Goal: Information Seeking & Learning: Learn about a topic

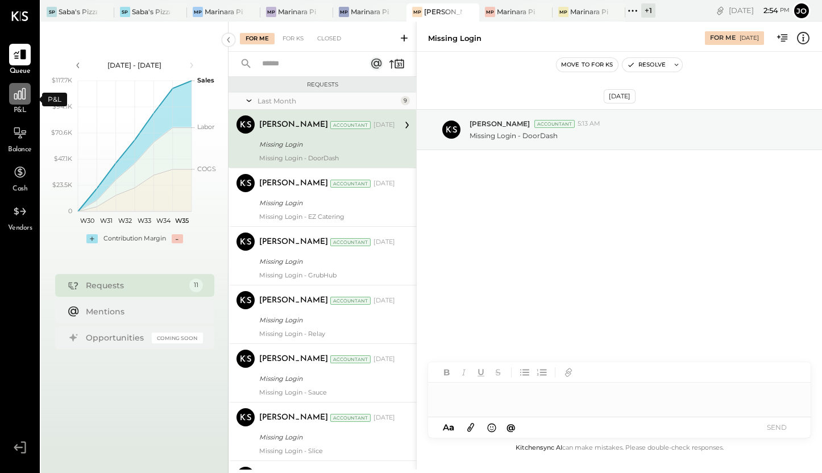
click at [21, 96] on icon at bounding box center [19, 93] width 11 height 11
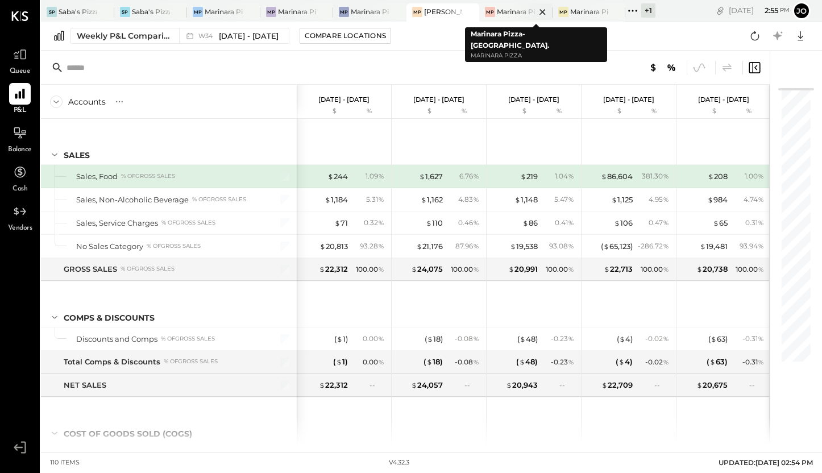
click at [514, 10] on div at bounding box center [533, 11] width 40 height 16
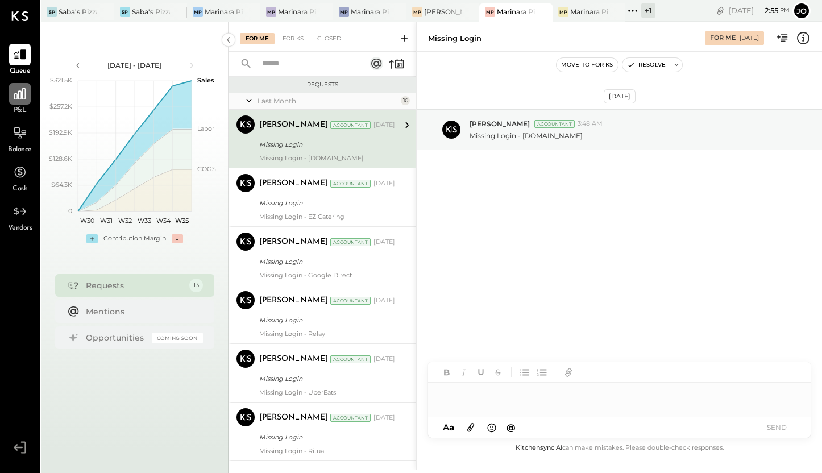
click at [20, 94] on icon at bounding box center [20, 93] width 15 height 15
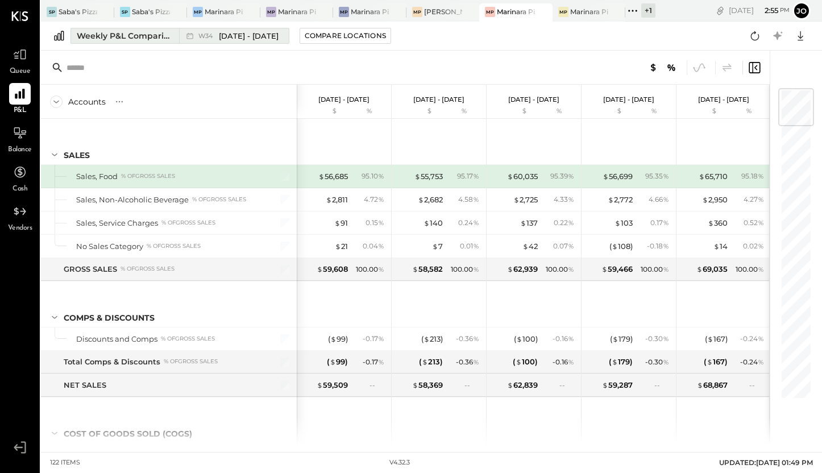
click at [229, 34] on span "[DATE] - [DATE]" at bounding box center [249, 36] width 60 height 11
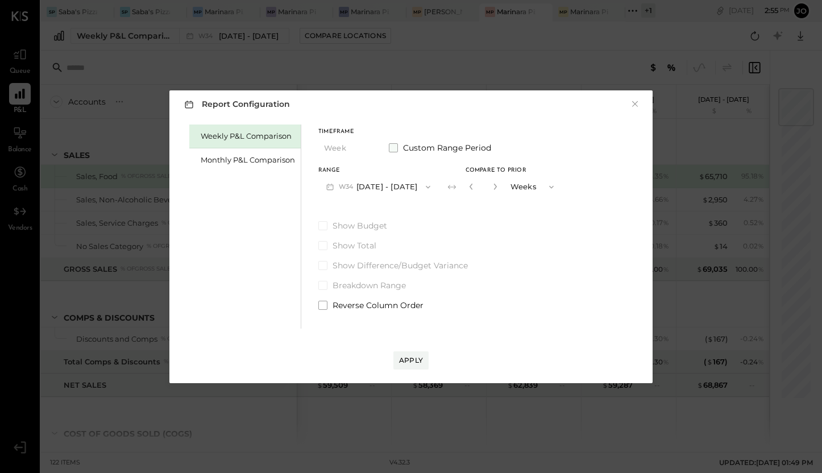
click at [390, 147] on span at bounding box center [393, 147] width 9 height 9
click at [355, 185] on button "[DATE]" at bounding box center [353, 186] width 68 height 21
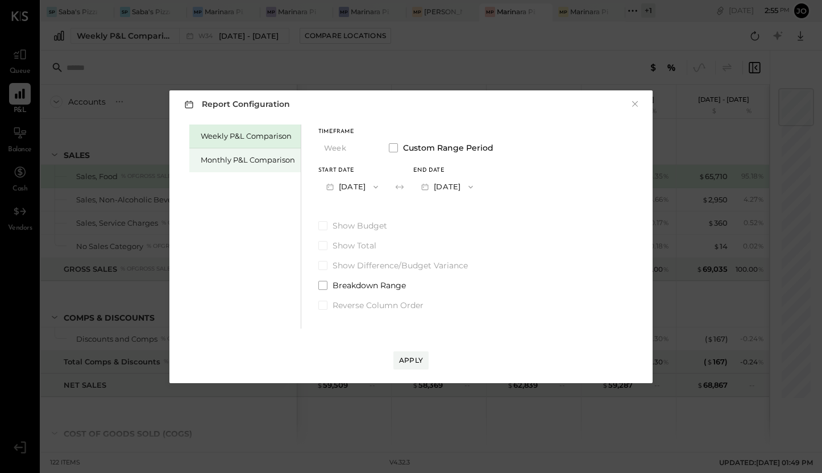
click at [265, 158] on div "Monthly P&L Comparison" at bounding box center [248, 160] width 94 height 11
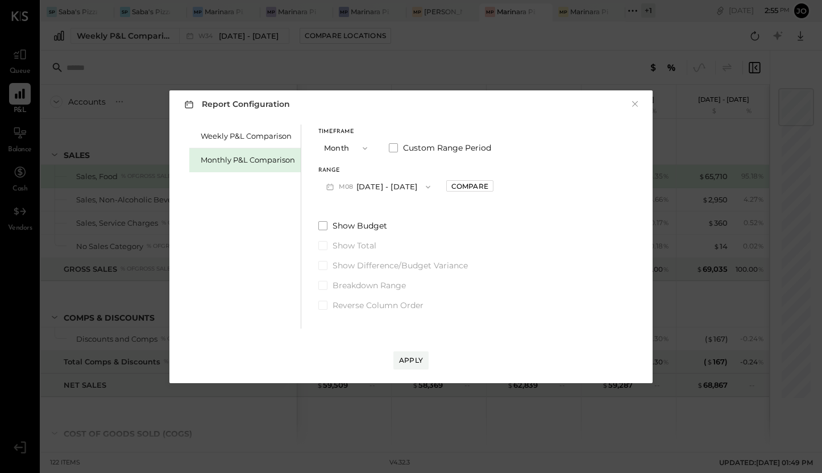
click at [363, 185] on button "M08 [DATE] - [DATE]" at bounding box center [379, 186] width 120 height 21
click at [492, 194] on div "Weekly P&L Comparison Monthly P&L Comparison Timeframe Month Custom Range Perio…" at bounding box center [411, 225] width 461 height 207
click at [395, 144] on span at bounding box center [393, 147] width 9 height 9
click at [371, 189] on button "[DATE]" at bounding box center [353, 186] width 68 height 21
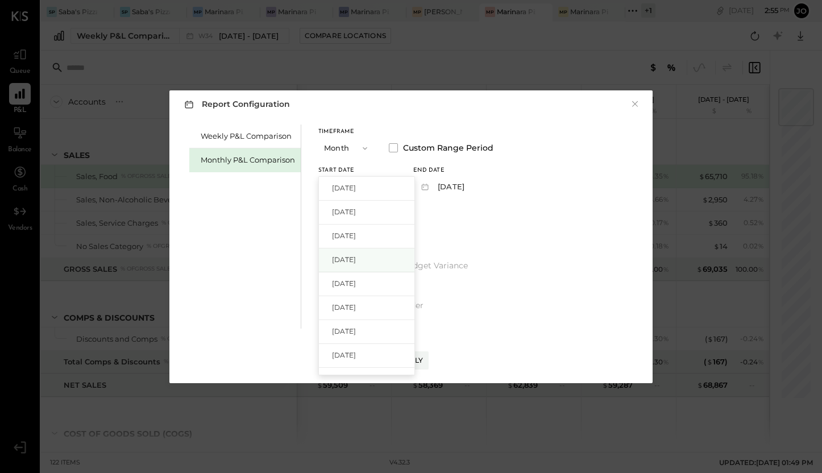
scroll to position [4, 0]
click at [356, 354] on span "[DATE]" at bounding box center [344, 351] width 24 height 10
click at [481, 183] on button "[DATE]" at bounding box center [448, 186] width 68 height 21
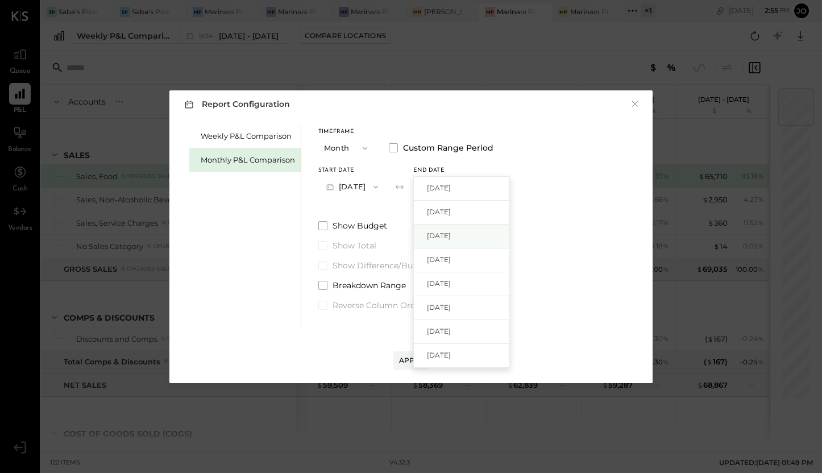
click at [483, 241] on div "[DATE]" at bounding box center [462, 237] width 96 height 24
click at [420, 360] on div "Apply" at bounding box center [411, 361] width 24 height 10
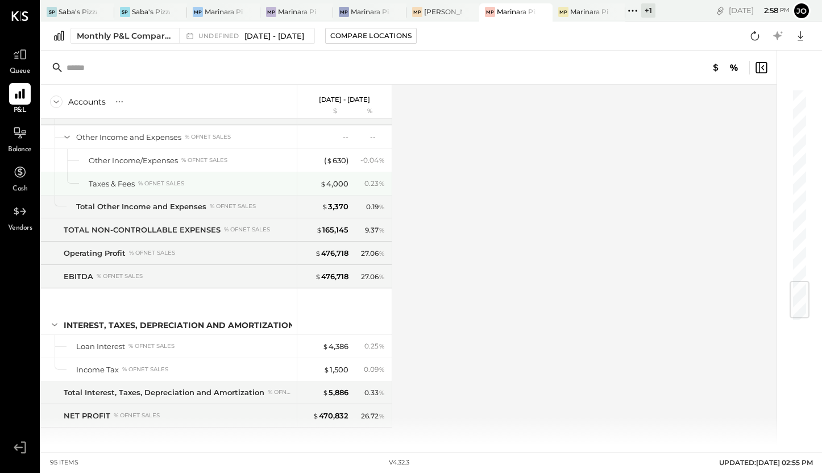
scroll to position [1655, 0]
